Goal: Find specific page/section: Find specific page/section

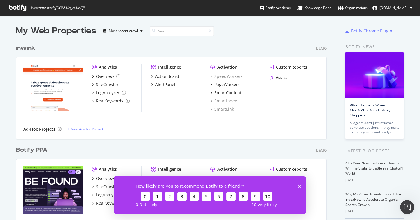
click at [66, 31] on div "My Web Properties" at bounding box center [56, 31] width 80 height 12
click at [231, 83] on div "PageWorkers" at bounding box center [226, 85] width 25 height 6
